Goal: Task Accomplishment & Management: Use online tool/utility

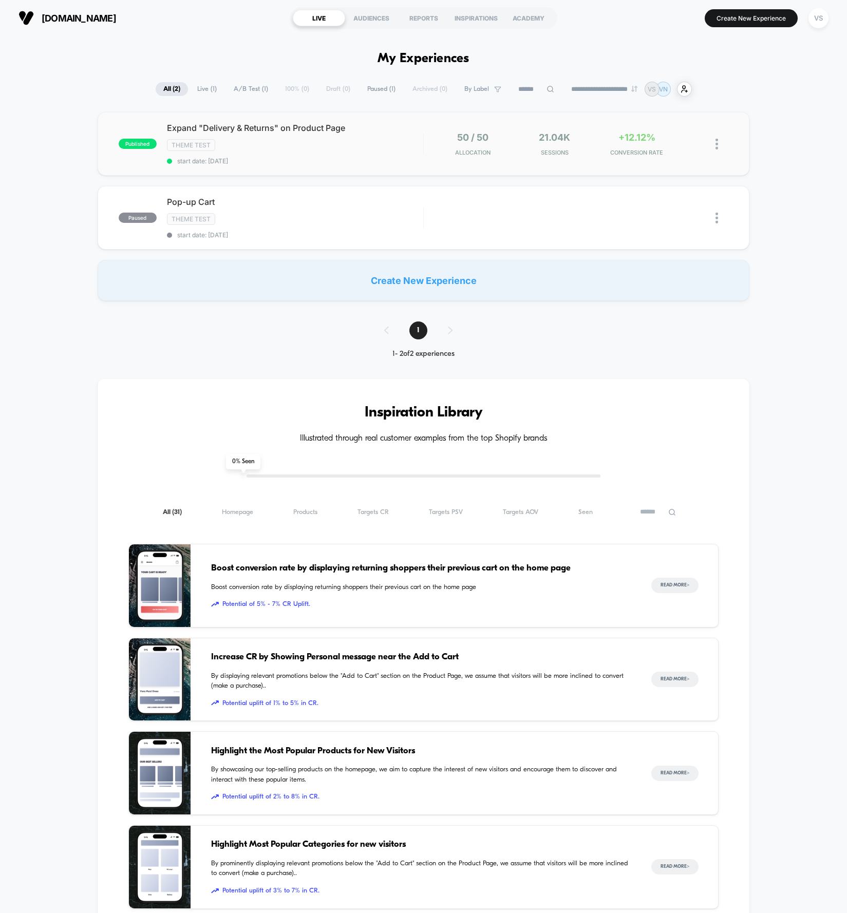
click at [228, 126] on span "Expand "Delivery & Returns" on Product Page" at bounding box center [295, 128] width 256 height 10
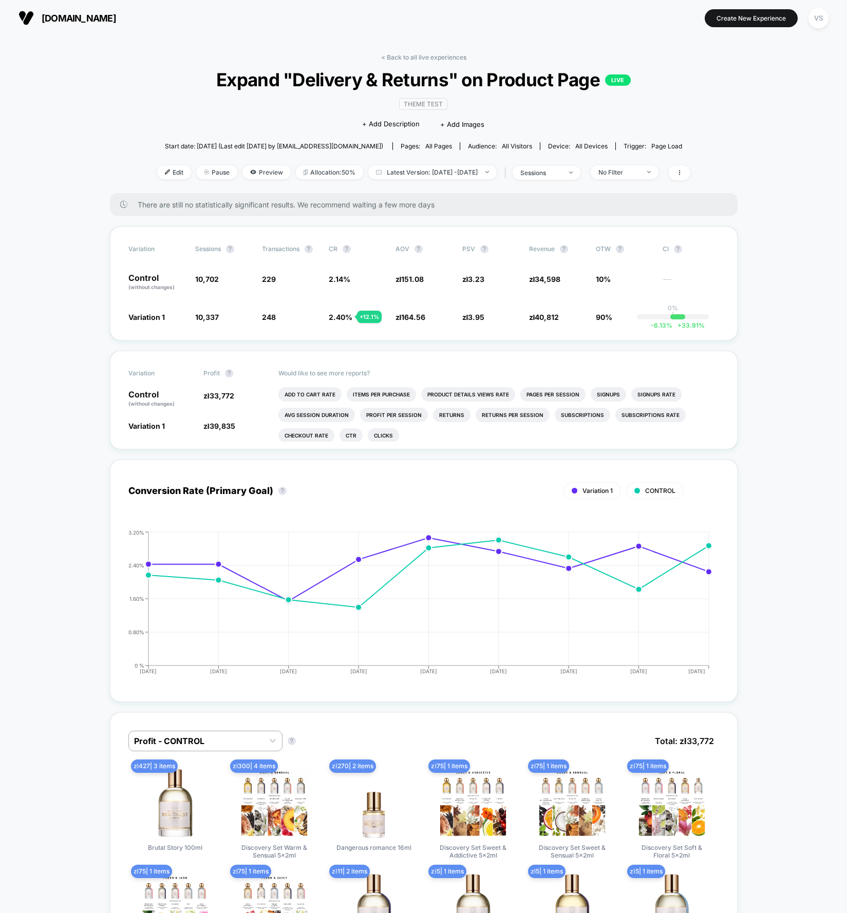
click at [650, 176] on span "No Filter" at bounding box center [625, 172] width 68 height 14
click at [636, 211] on span "Mobile Visitors" at bounding box center [632, 209] width 49 height 9
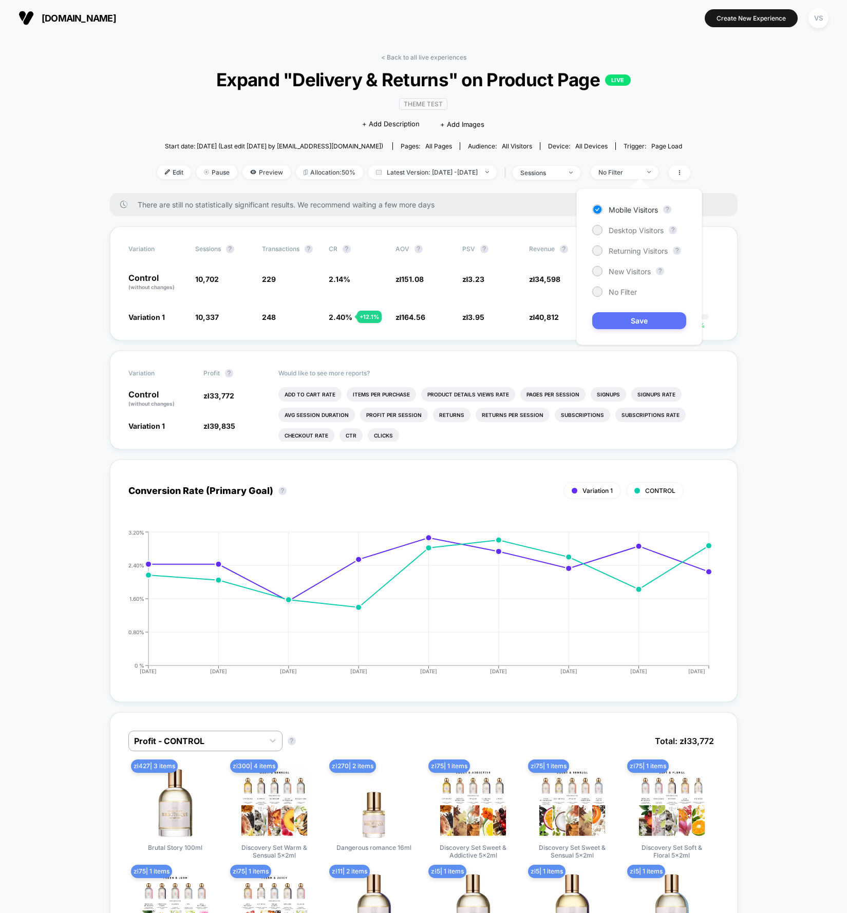
click at [619, 319] on button "Save" at bounding box center [639, 320] width 94 height 17
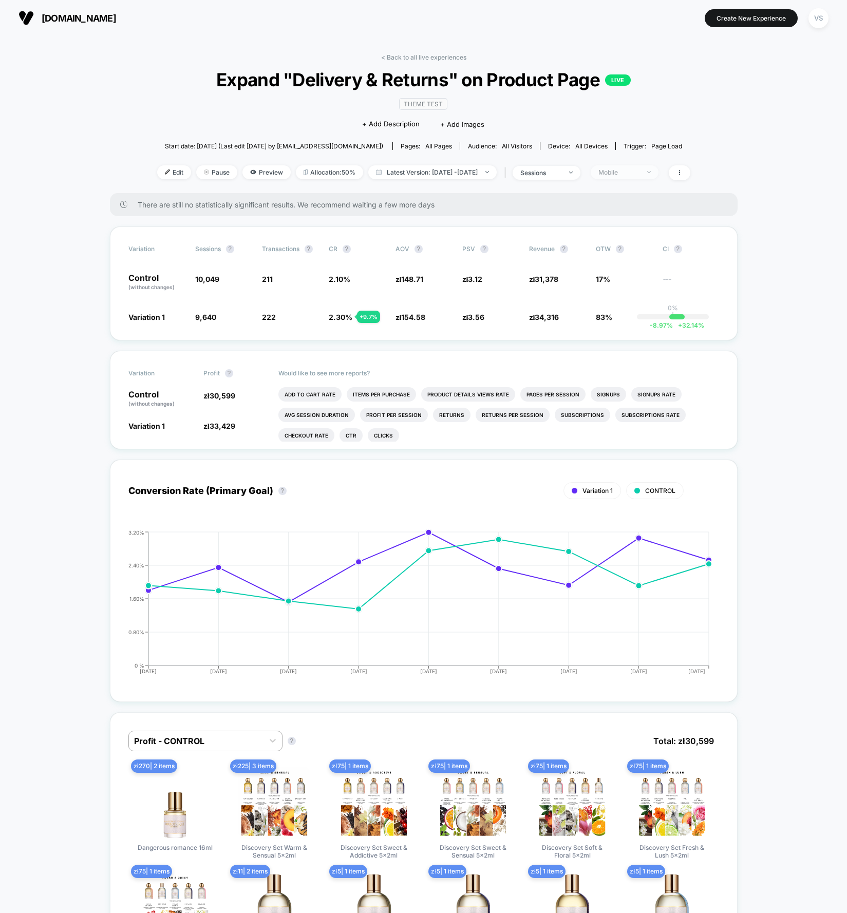
click at [639, 174] on div "Mobile" at bounding box center [618, 172] width 41 height 8
click at [636, 231] on span "Desktop Visitors" at bounding box center [635, 230] width 55 height 9
click at [622, 318] on button "Save" at bounding box center [639, 320] width 94 height 17
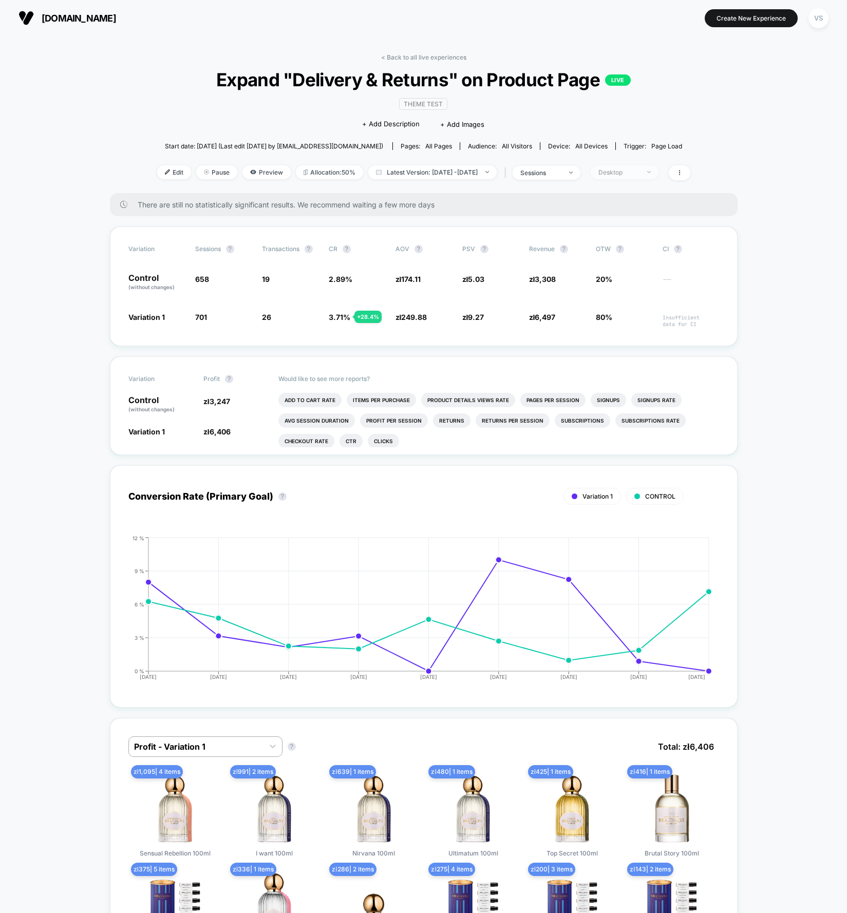
click at [641, 165] on span "Desktop" at bounding box center [625, 172] width 68 height 14
click at [610, 293] on span "No Filter" at bounding box center [622, 292] width 28 height 9
click at [637, 256] on div "Mobile Visitors ? Desktop Visitors ? Returning Visitors ? New Visitors ? No Fil…" at bounding box center [639, 266] width 126 height 157
click at [636, 252] on span "Returning Visitors" at bounding box center [637, 250] width 59 height 9
click at [625, 317] on button "Save" at bounding box center [639, 320] width 94 height 17
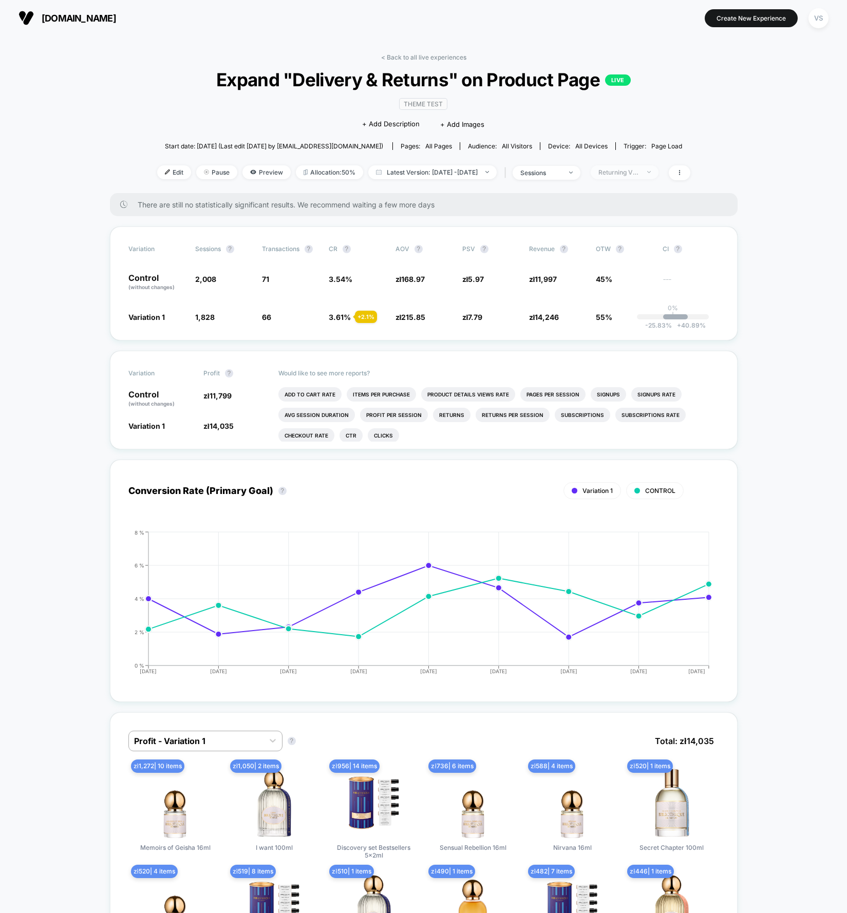
click at [639, 171] on div "Returning Visitors" at bounding box center [618, 172] width 41 height 8
click at [634, 265] on div "Mobile Visitors ? Desktop Visitors ? Returning Visitors ? New Visitors ? No Fil…" at bounding box center [639, 266] width 126 height 157
click at [634, 270] on span "New Visitors" at bounding box center [629, 271] width 42 height 9
click at [642, 326] on button "Save" at bounding box center [639, 320] width 94 height 17
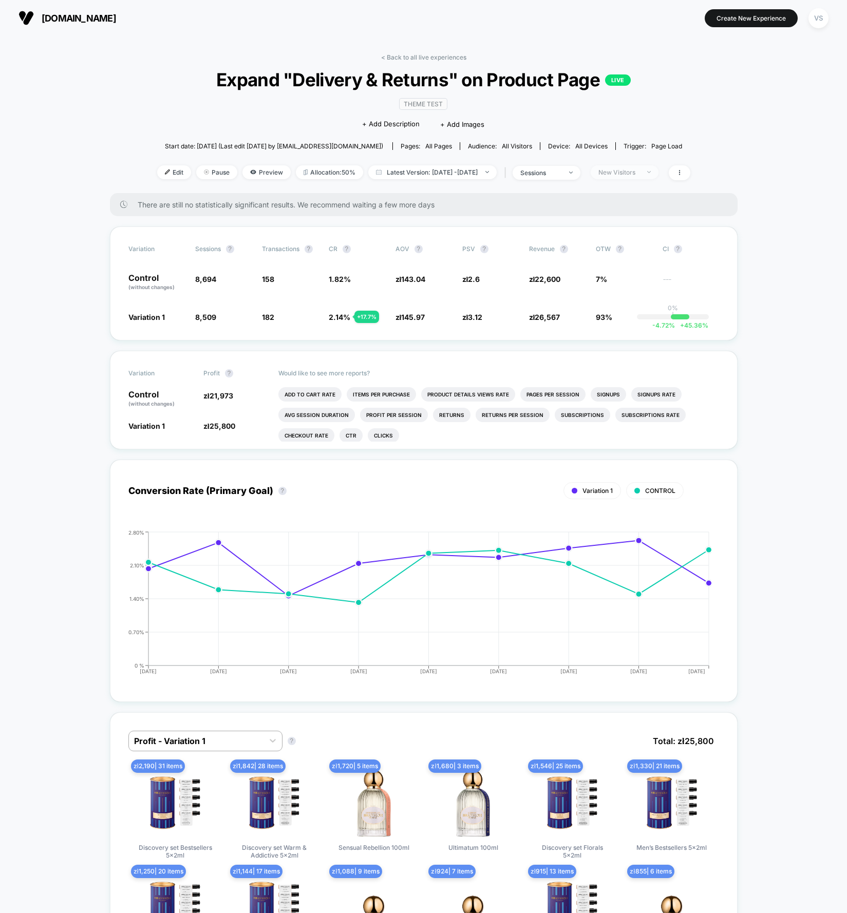
click at [639, 173] on div "New Visitors" at bounding box center [618, 172] width 41 height 8
click at [627, 293] on span "No Filter" at bounding box center [622, 292] width 28 height 9
click at [645, 325] on button "Save" at bounding box center [639, 320] width 94 height 17
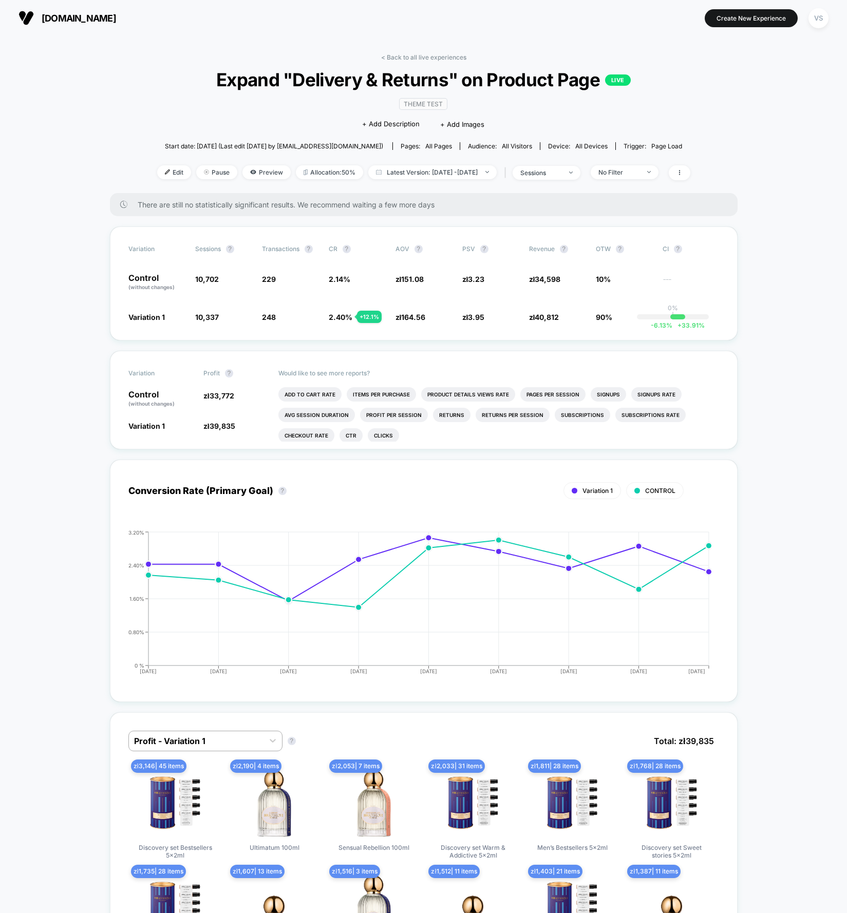
drag, startPoint x: 773, startPoint y: 335, endPoint x: 769, endPoint y: 328, distance: 8.5
click at [690, 176] on span at bounding box center [680, 172] width 22 height 15
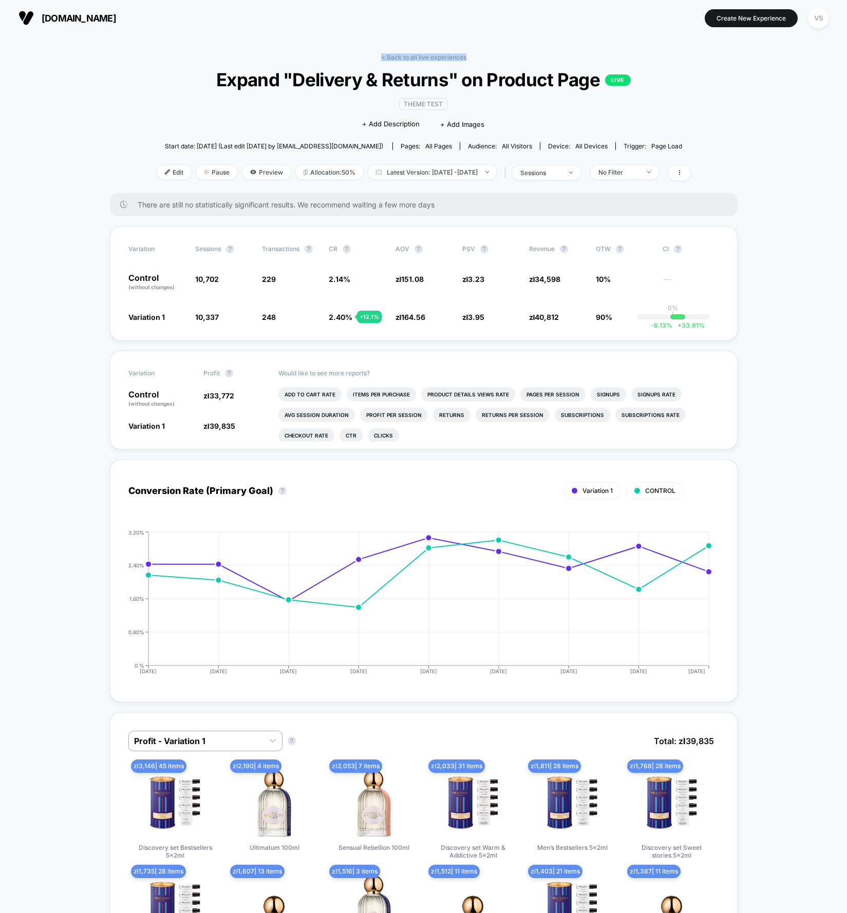
click at [510, 115] on div "Theme Test Click to edit experience details + Add Description + Add Images" at bounding box center [423, 113] width 320 height 47
click at [201, 168] on span "Pause" at bounding box center [216, 172] width 41 height 14
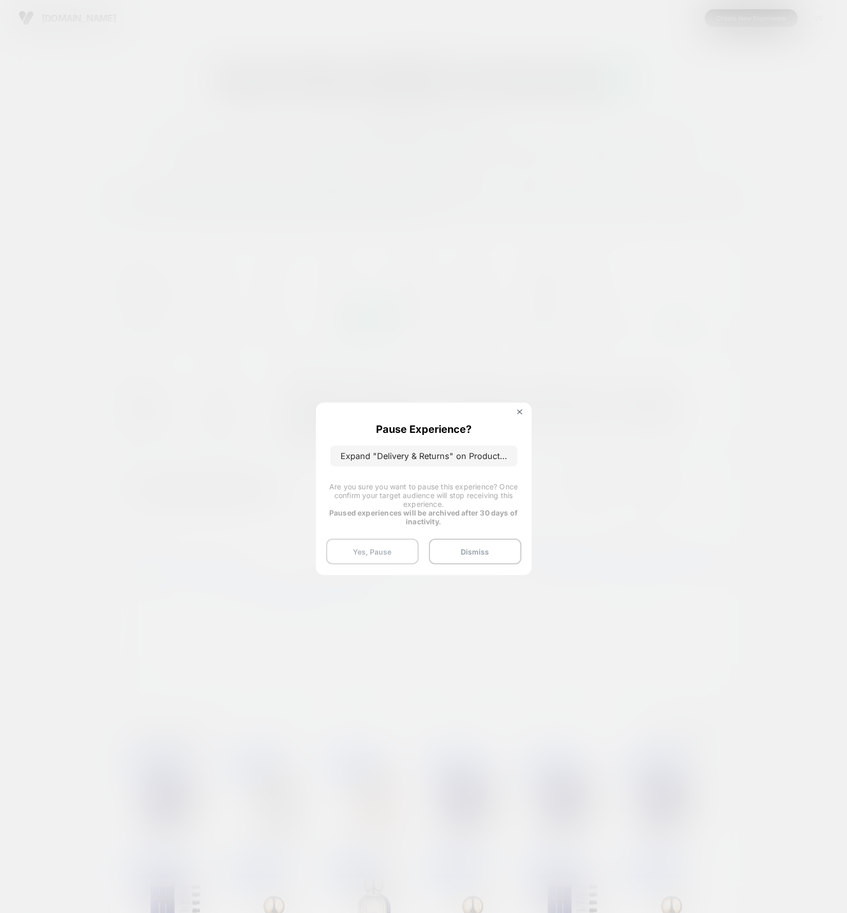
click at [400, 546] on button "Yes, Pause" at bounding box center [372, 552] width 92 height 26
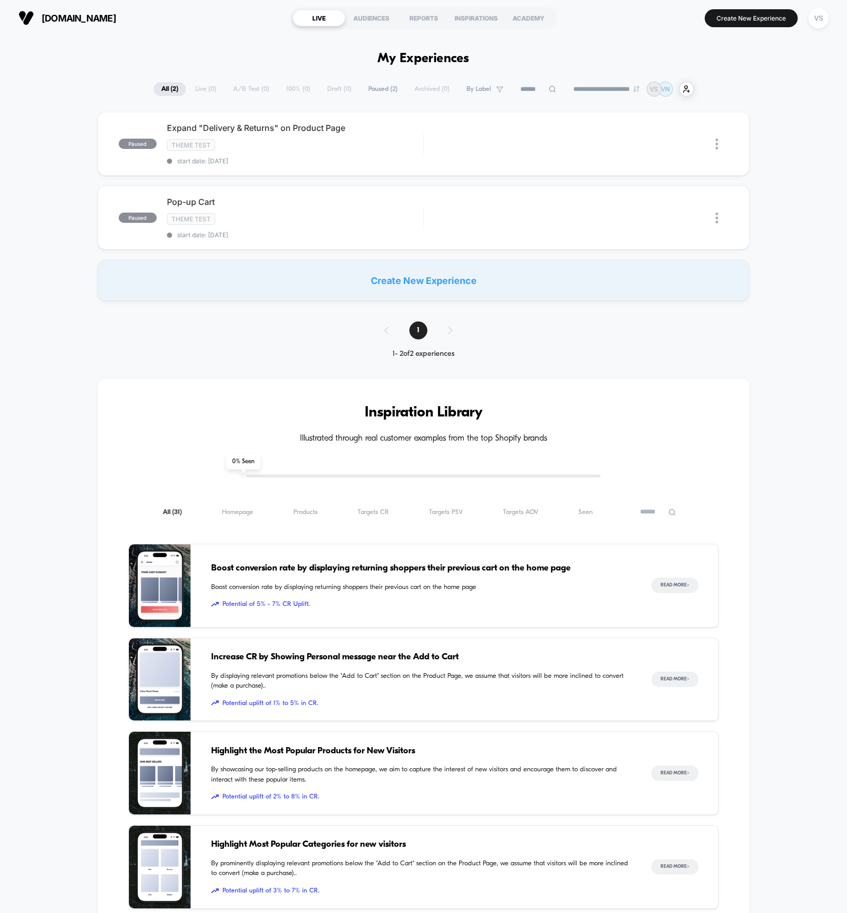
click at [770, 204] on div "paused Expand "Delivery & Returns" on Product Page Theme Test start date: 30/09…" at bounding box center [423, 206] width 847 height 189
click at [312, 131] on span "Expand "Delivery & Returns" on Product Page Click to edit experience details" at bounding box center [295, 128] width 256 height 10
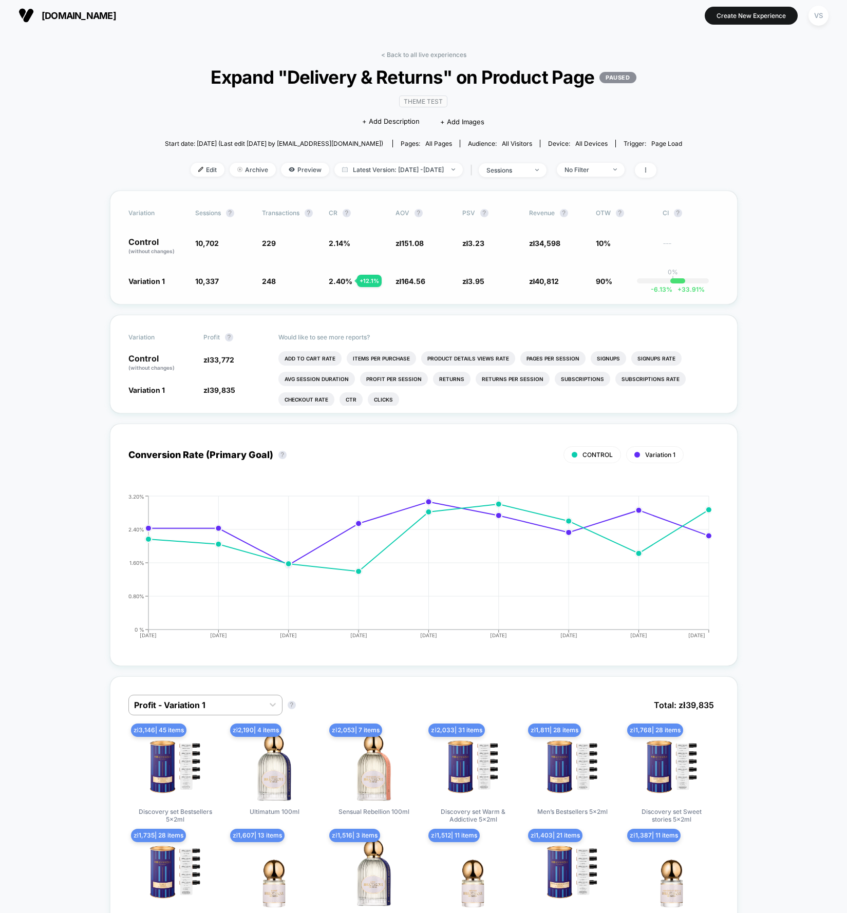
scroll to position [4, 0]
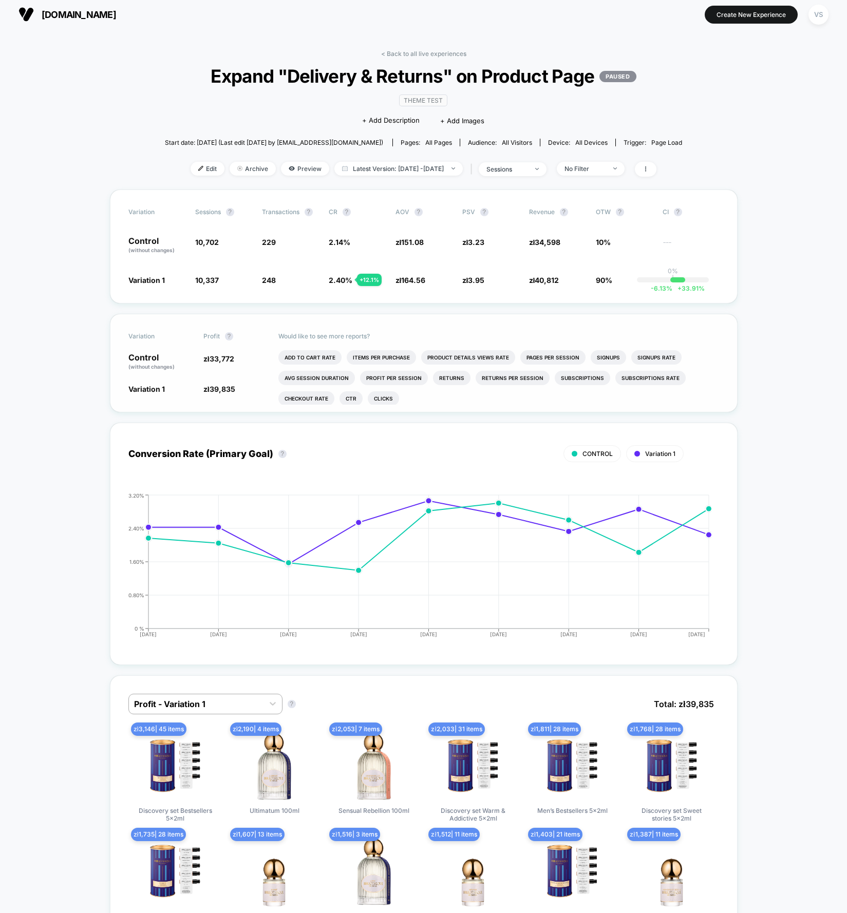
click at [293, 336] on p "Would like to see more reports?" at bounding box center [498, 336] width 441 height 8
click at [325, 354] on li "Add To Cart Rate" at bounding box center [309, 357] width 63 height 14
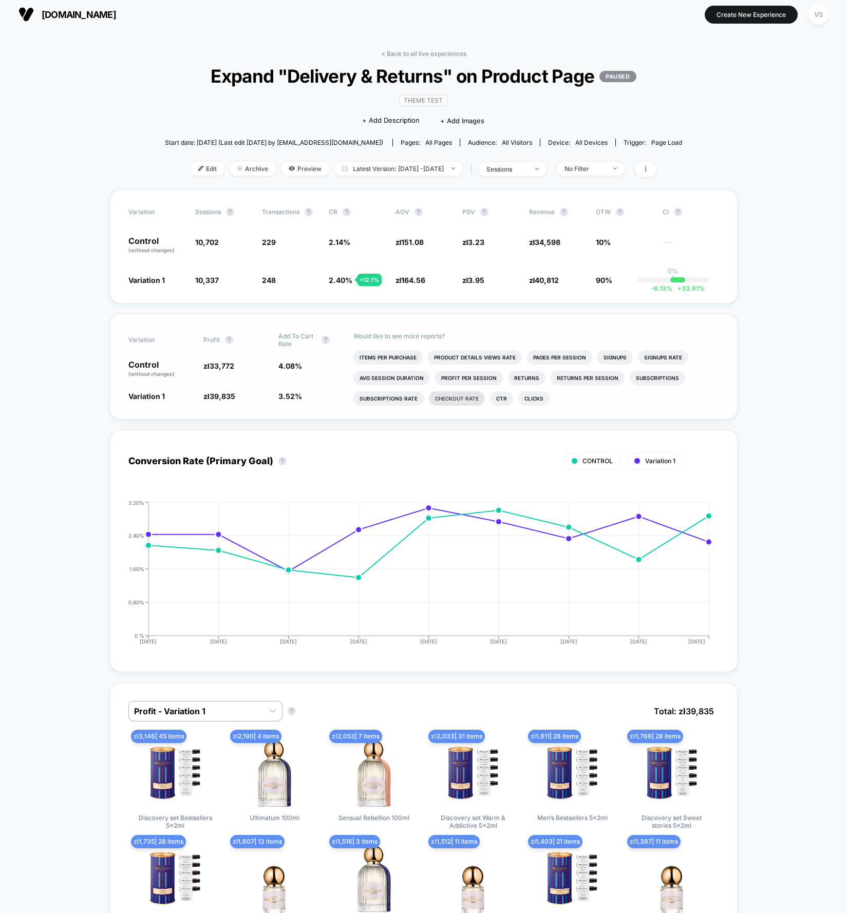
click at [471, 398] on li "Checkout Rate" at bounding box center [457, 398] width 56 height 14
click at [571, 357] on li "Product Details Views Rate" at bounding box center [550, 357] width 94 height 14
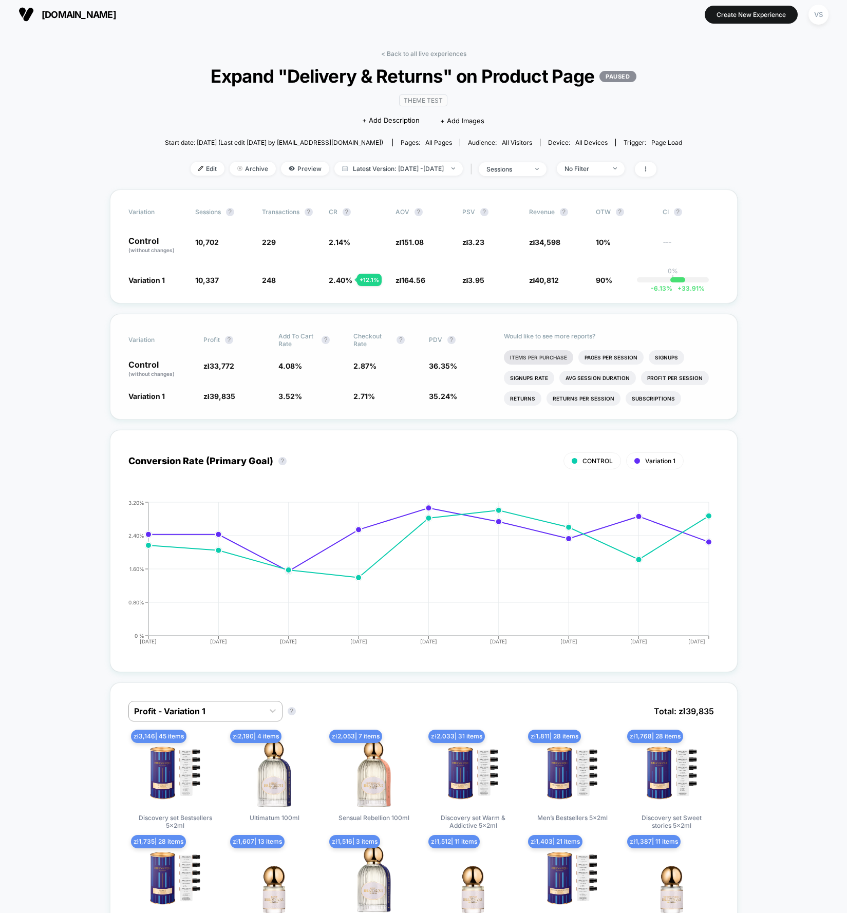
click at [558, 355] on li "Items Per Purchase" at bounding box center [538, 357] width 69 height 14
click at [670, 373] on li "Avg Session Duration" at bounding box center [672, 378] width 77 height 14
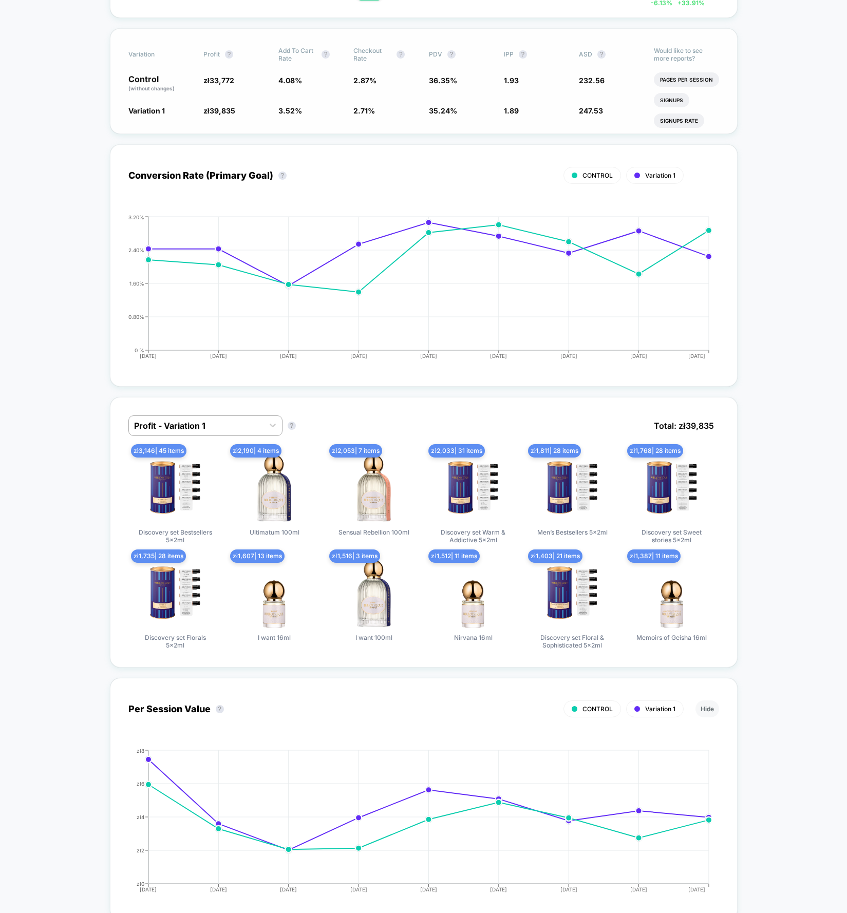
scroll to position [0, 0]
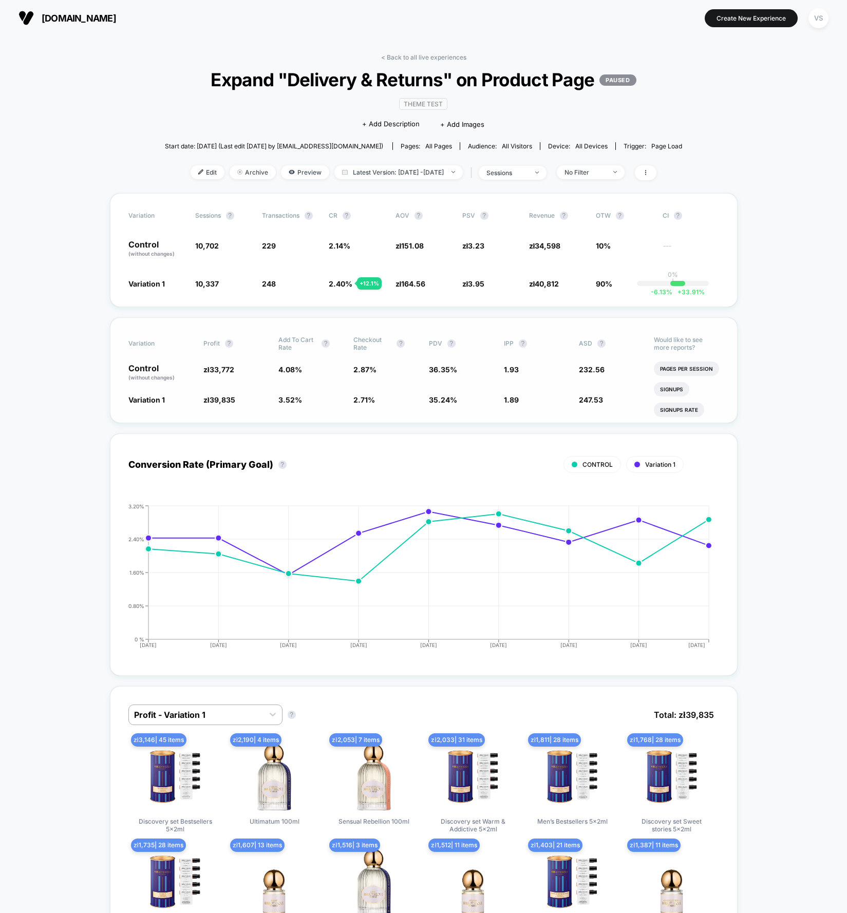
drag, startPoint x: 805, startPoint y: 190, endPoint x: 799, endPoint y: 190, distance: 5.6
click at [18, 22] on button "bibliotheque-de-parfum.com https://bibliotheque-de-parfum.com" at bounding box center [67, 18] width 104 height 16
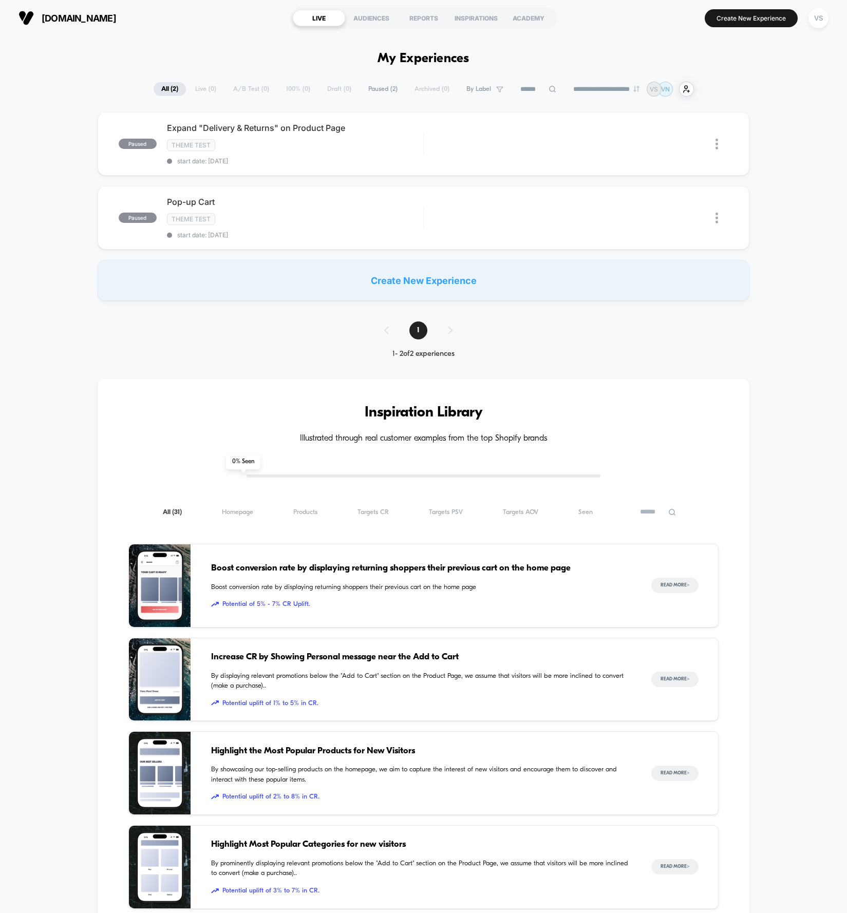
click at [793, 347] on div "**********" at bounding box center [423, 644] width 847 height 1124
